Goal: Find specific page/section

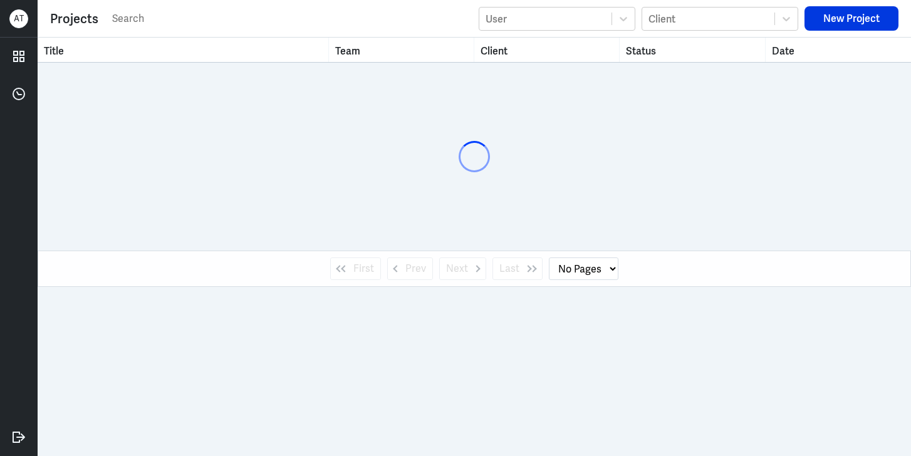
click at [155, 23] on input "text" at bounding box center [291, 18] width 361 height 19
select select "1"
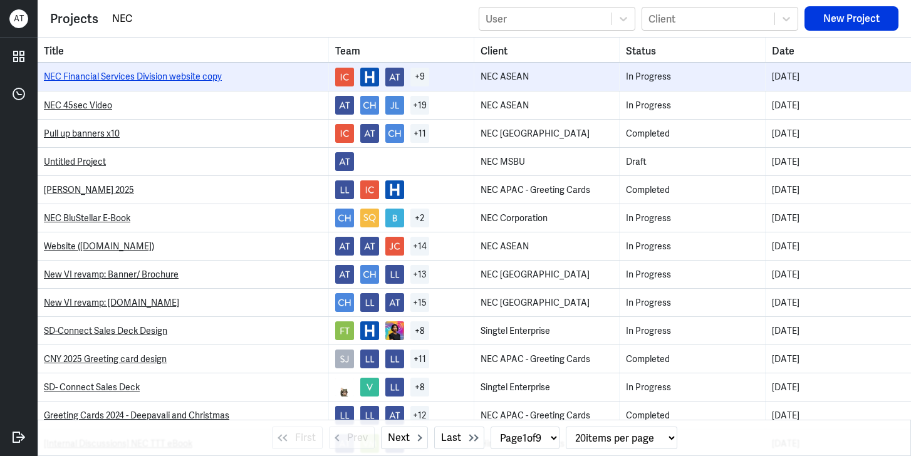
type input "NEC"
click at [144, 74] on link "NEC Financial Services Division website copy" at bounding box center [133, 76] width 178 height 11
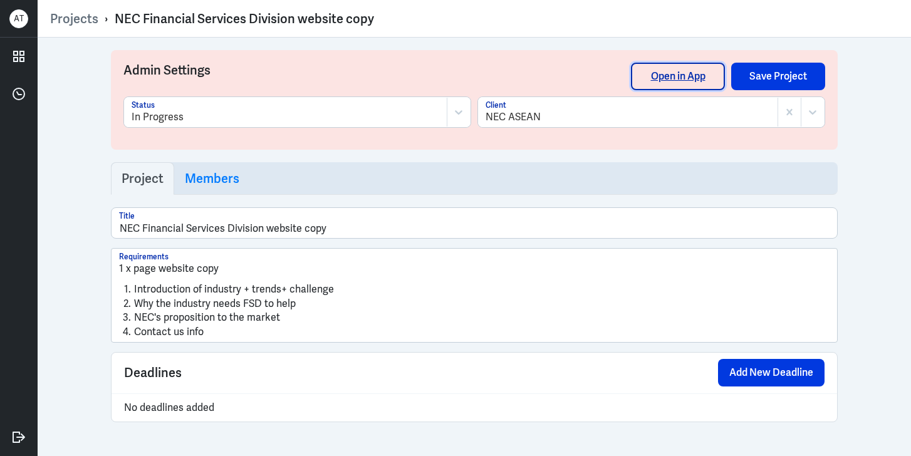
click at [696, 65] on link "Open in App" at bounding box center [678, 77] width 94 height 28
click at [68, 18] on link "Projects" at bounding box center [74, 19] width 48 height 16
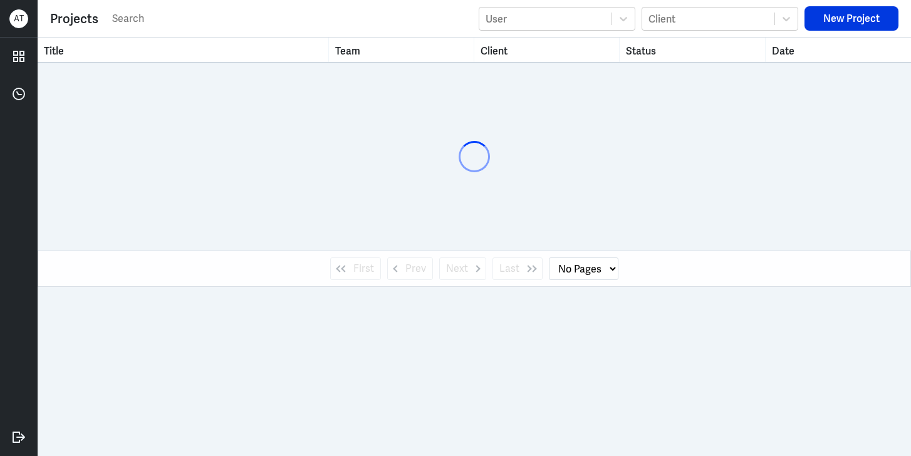
click at [153, 19] on input "text" at bounding box center [291, 18] width 361 height 19
select select "1"
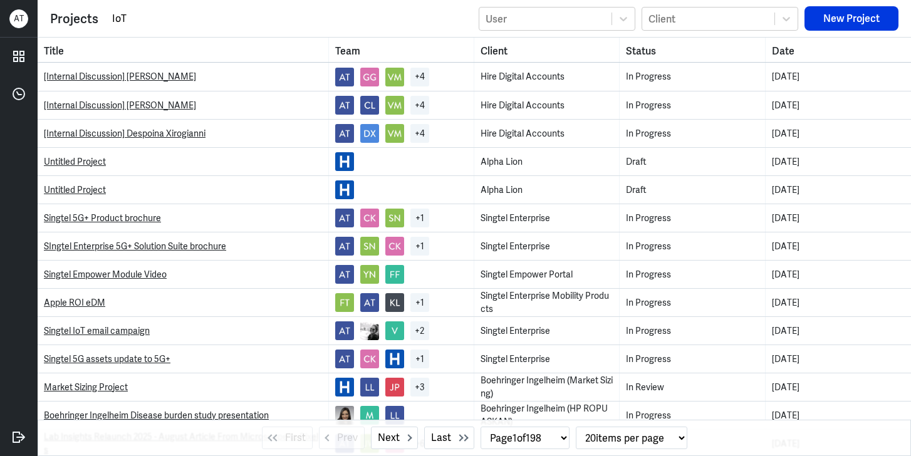
type input "IoT"
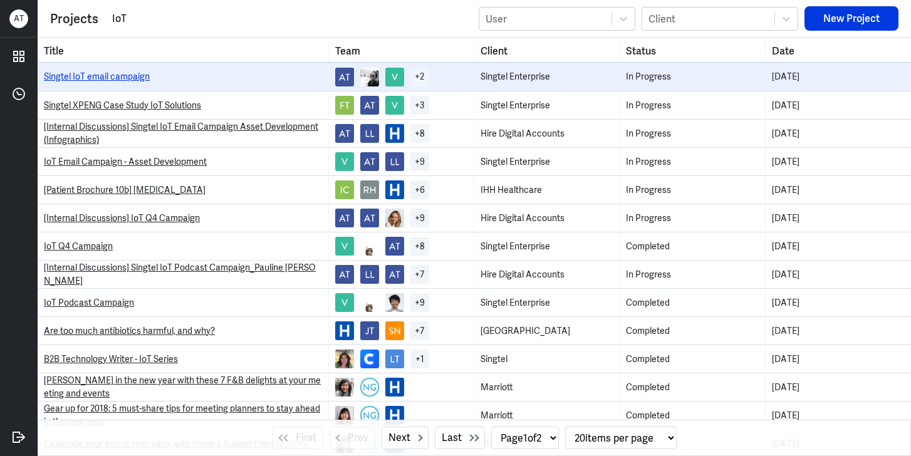
click at [117, 81] on link "Singtel IoT email campaign" at bounding box center [97, 76] width 106 height 11
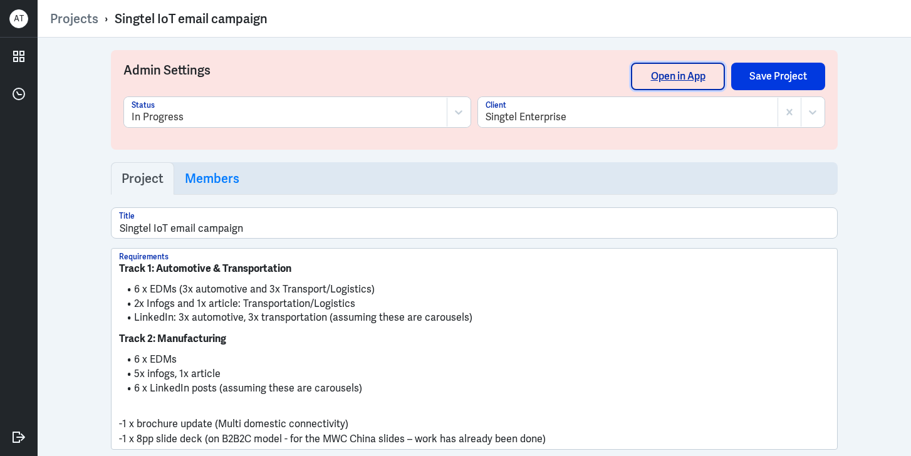
click at [680, 72] on link "Open in App" at bounding box center [678, 77] width 94 height 28
